Goal: Use online tool/utility: Utilize a website feature to perform a specific function

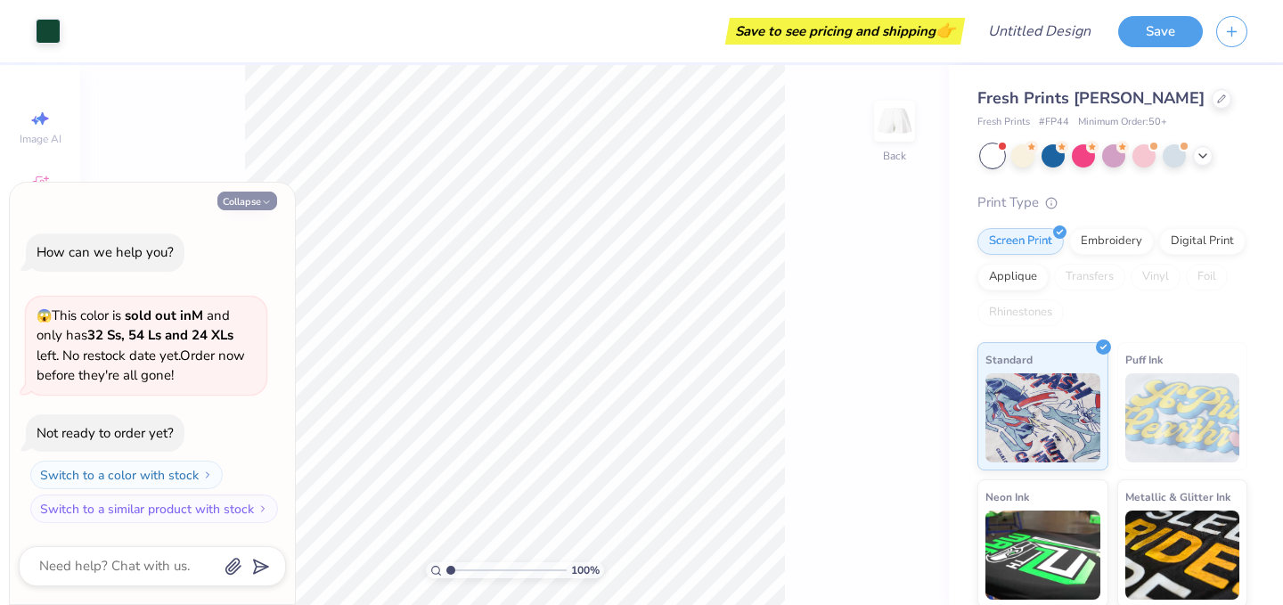
click at [254, 197] on button "Collapse" at bounding box center [247, 200] width 60 height 19
type textarea "x"
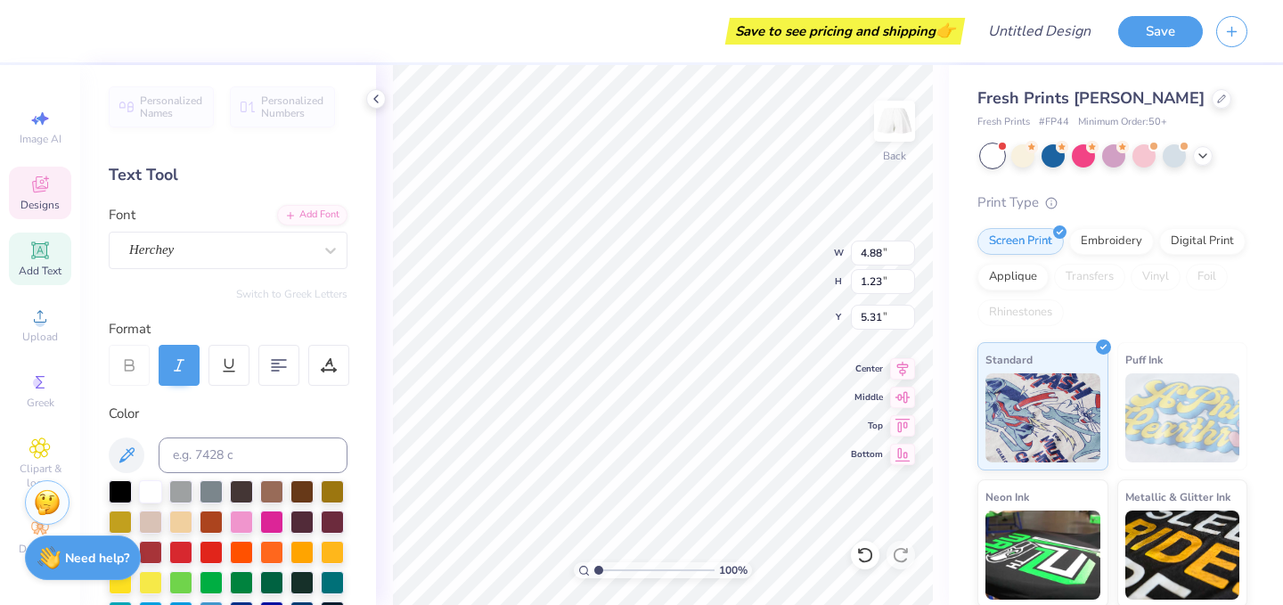
scroll to position [0, 1]
click at [863, 398] on div "100 % Back W 4.88 4.88 " H 1.23 1.23 " Y 5.31 5.31 " Center Middle Top Bottom" at bounding box center [662, 335] width 573 height 540
type textarea "A"
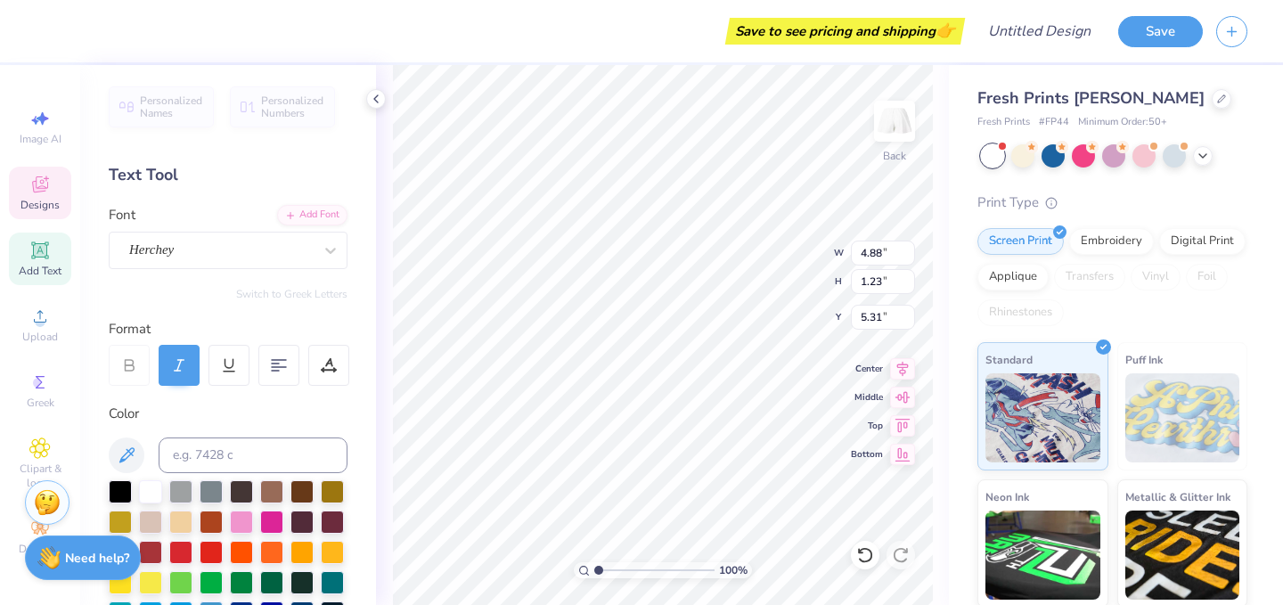
type textarea "Kappa Delta Pi"
type input "6.82"
type textarea "[US_STATE]"
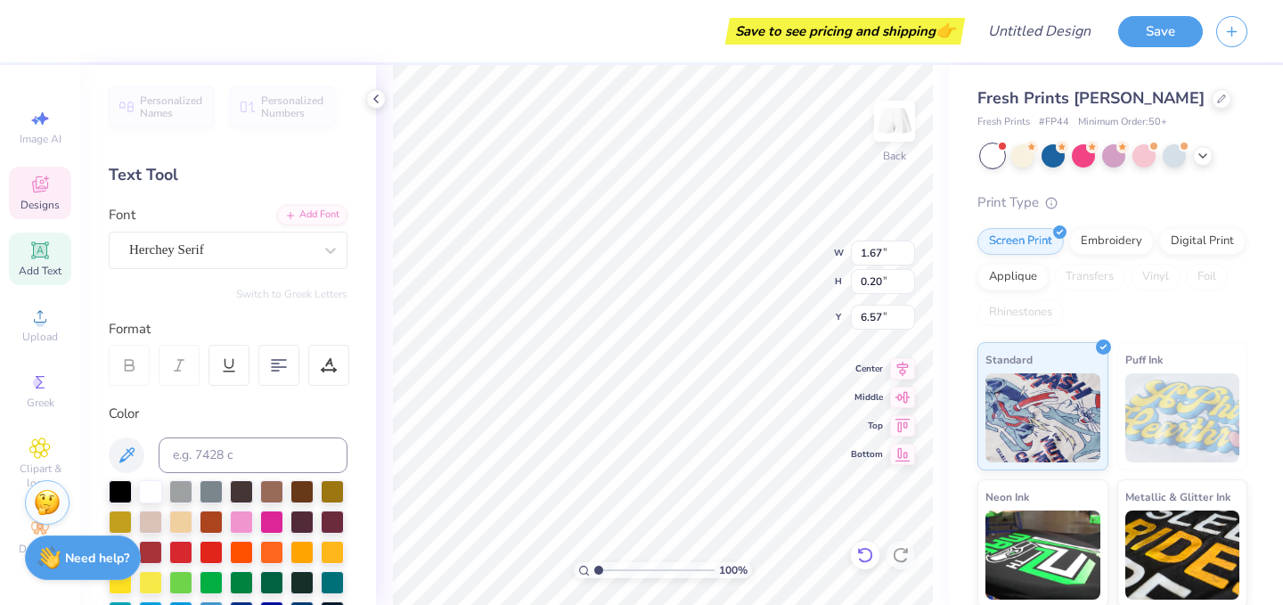
scroll to position [0, 4]
type textarea "E S T . 1 911"
type textarea "E S T . 1911"
